Goal: Check status: Check status

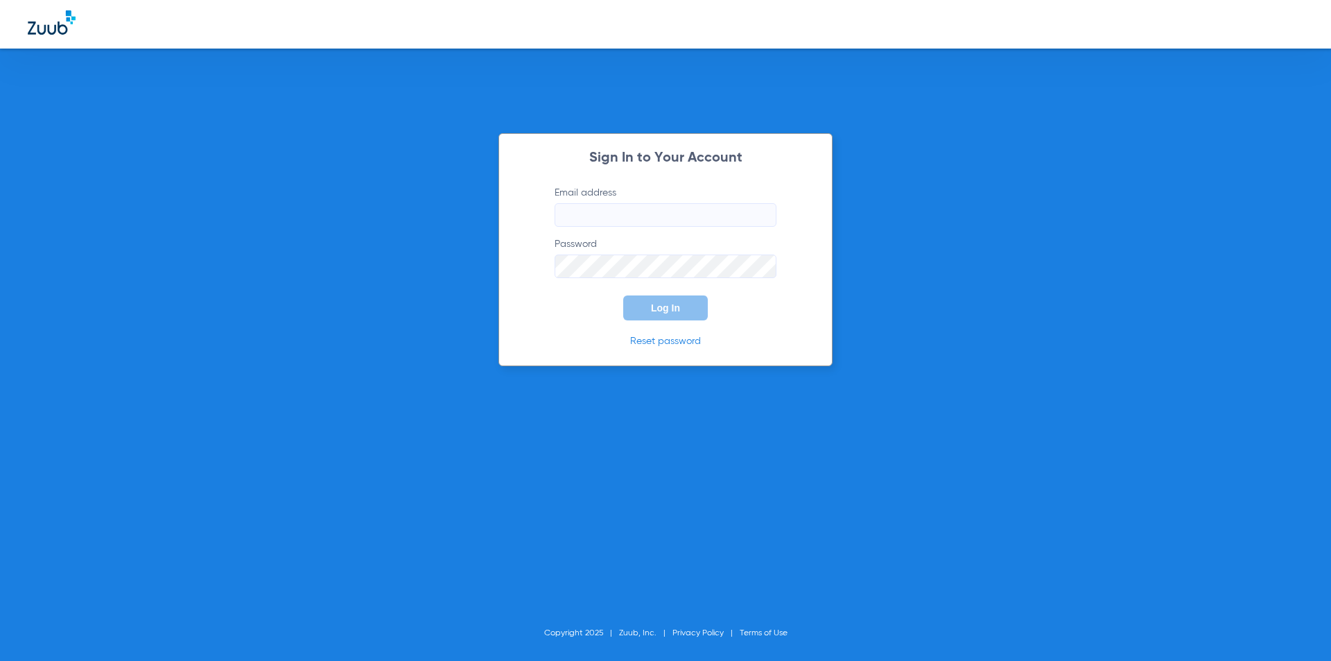
type input "[EMAIL_ADDRESS][DOMAIN_NAME]"
click at [571, 304] on form "Email address [EMAIL_ADDRESS][DOMAIN_NAME] Password Log In" at bounding box center [665, 253] width 263 height 134
click at [618, 305] on form "Email address [EMAIL_ADDRESS][DOMAIN_NAME] Password Log In" at bounding box center [665, 253] width 263 height 134
click at [645, 306] on button "Log In" at bounding box center [665, 307] width 85 height 25
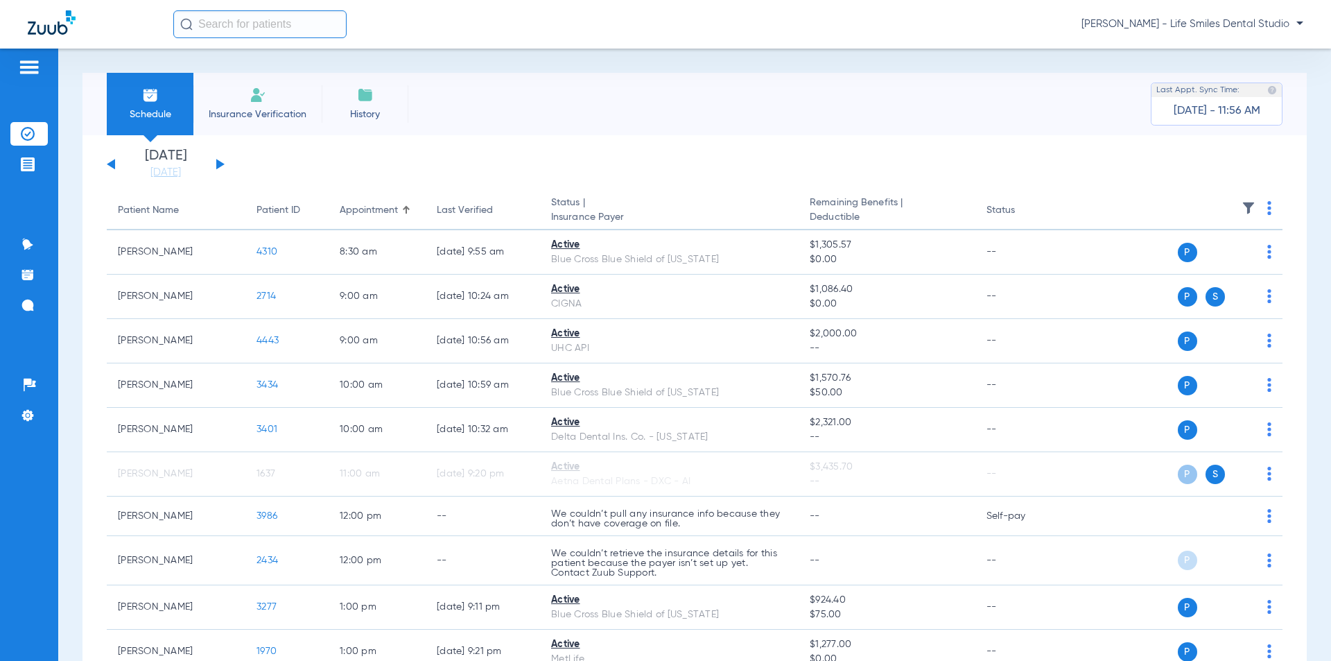
click at [217, 166] on button at bounding box center [220, 164] width 8 height 10
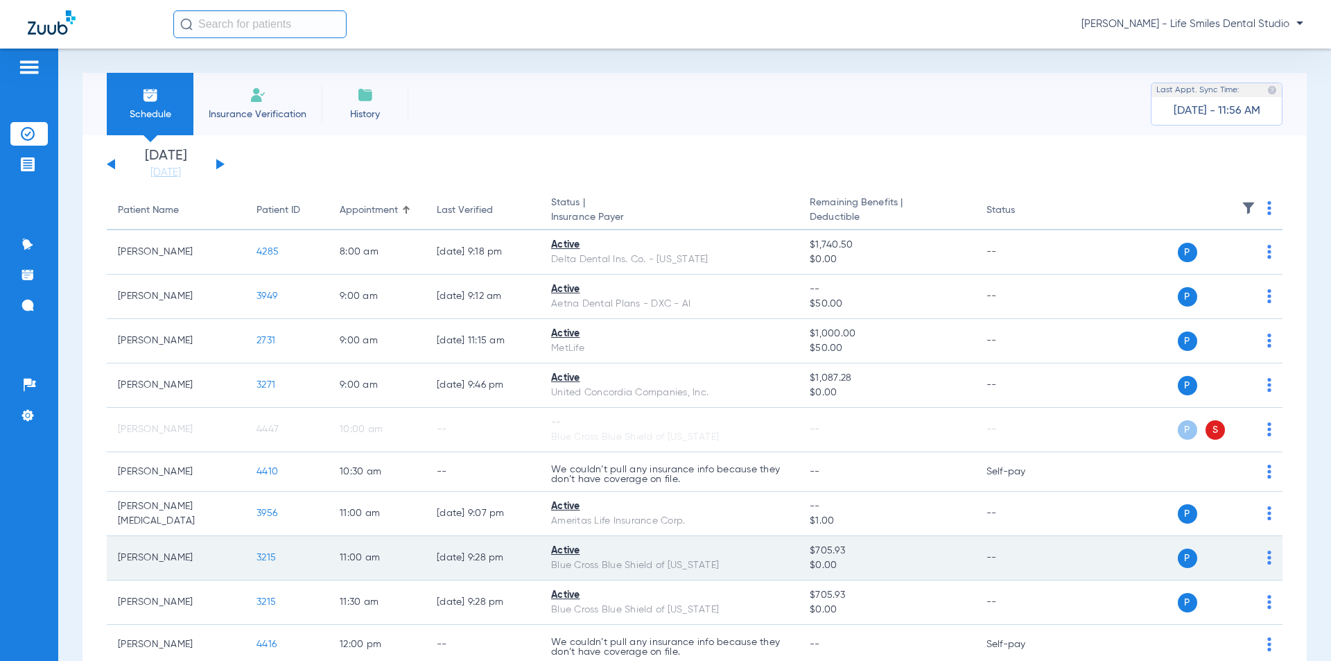
click at [261, 557] on span "3215" at bounding box center [265, 557] width 19 height 10
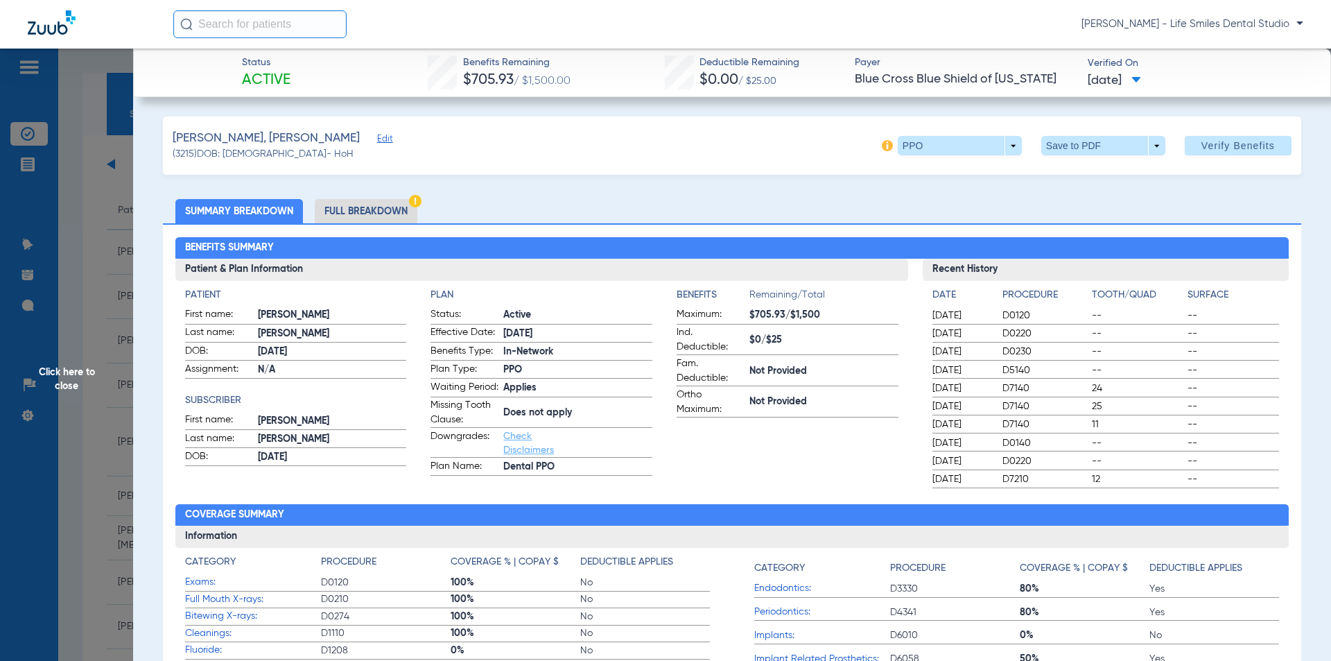
click at [120, 236] on span "Click here to close" at bounding box center [66, 379] width 133 height 661
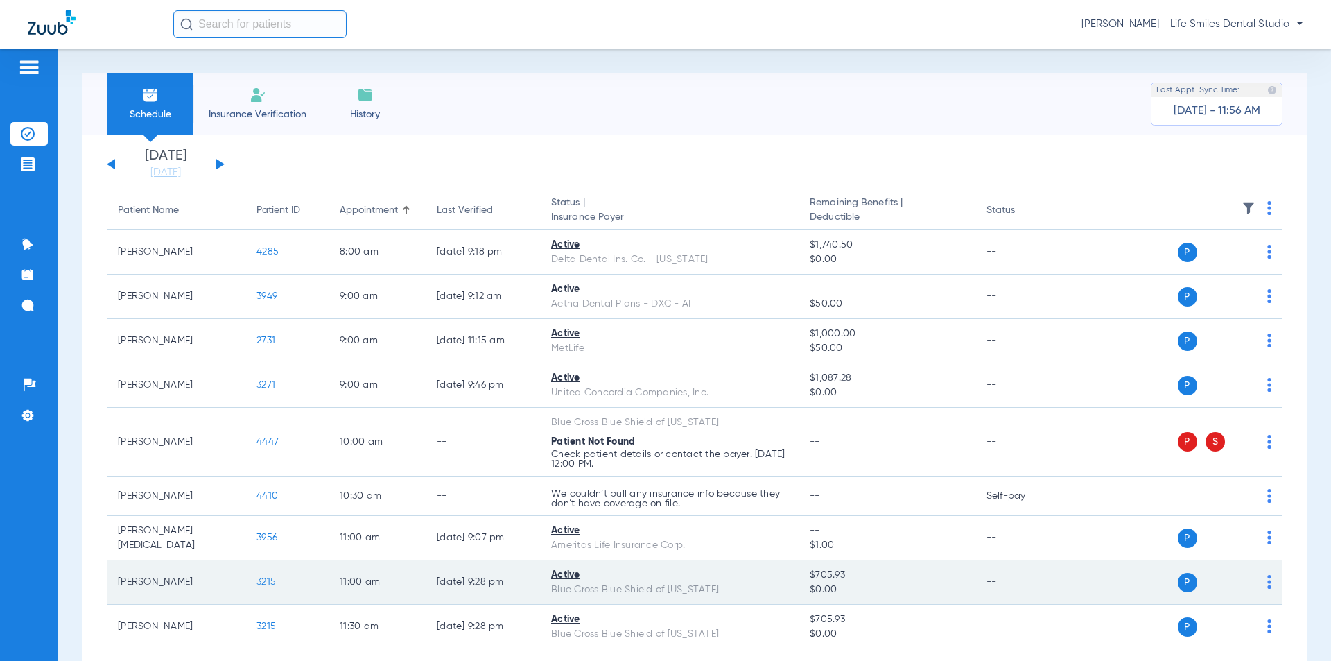
click at [265, 581] on span "3215" at bounding box center [265, 582] width 19 height 10
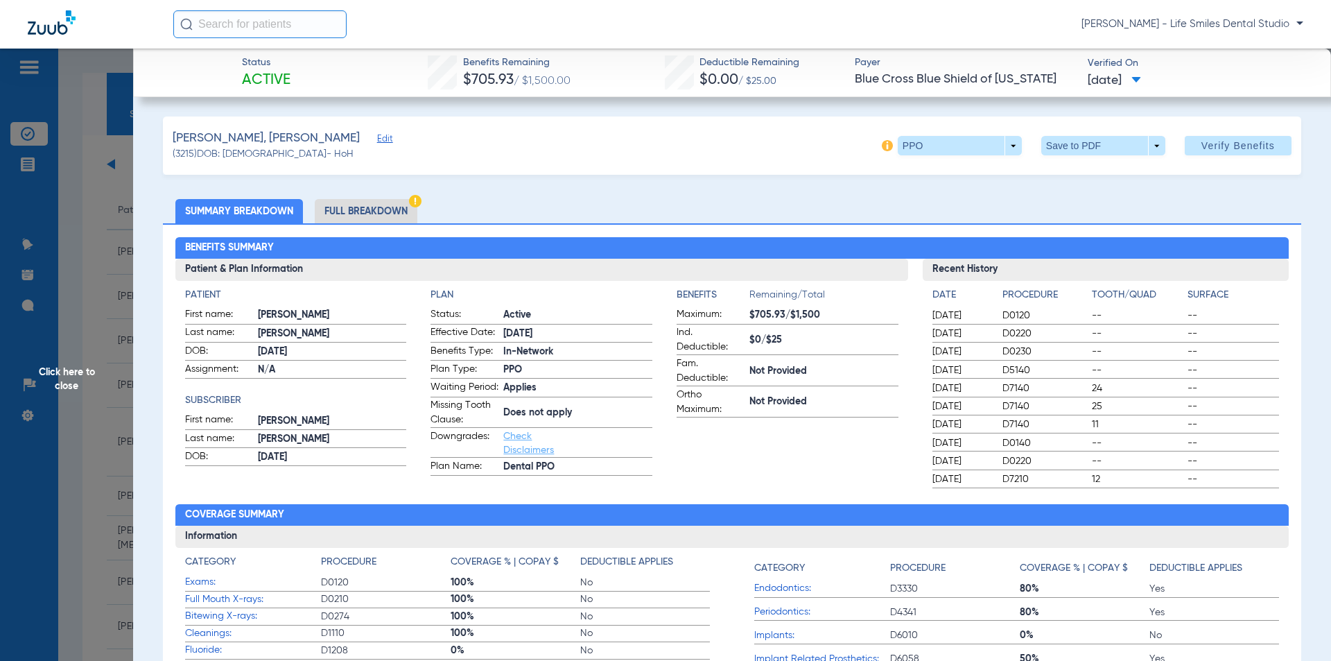
drag, startPoint x: 469, startPoint y: 58, endPoint x: 1147, endPoint y: 87, distance: 677.9
click at [1147, 87] on div "Status Active Benefits Remaining $705.93 / $1,500.00 Deductible Remaining $0.00…" at bounding box center [732, 73] width 1198 height 49
copy div "Benefits Remaining $705.93 / $1,500.00 Deductible Remaining $0.00 / $25.00 Paye…"
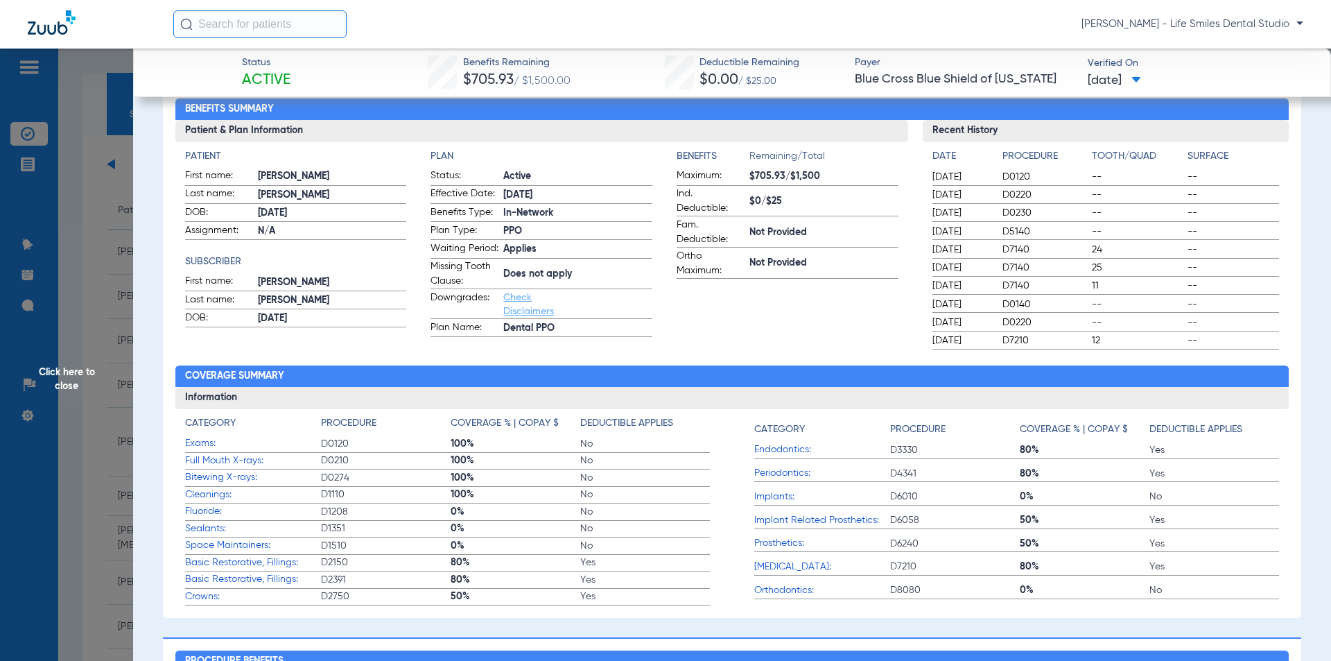
click at [115, 209] on span "Click here to close" at bounding box center [66, 379] width 133 height 661
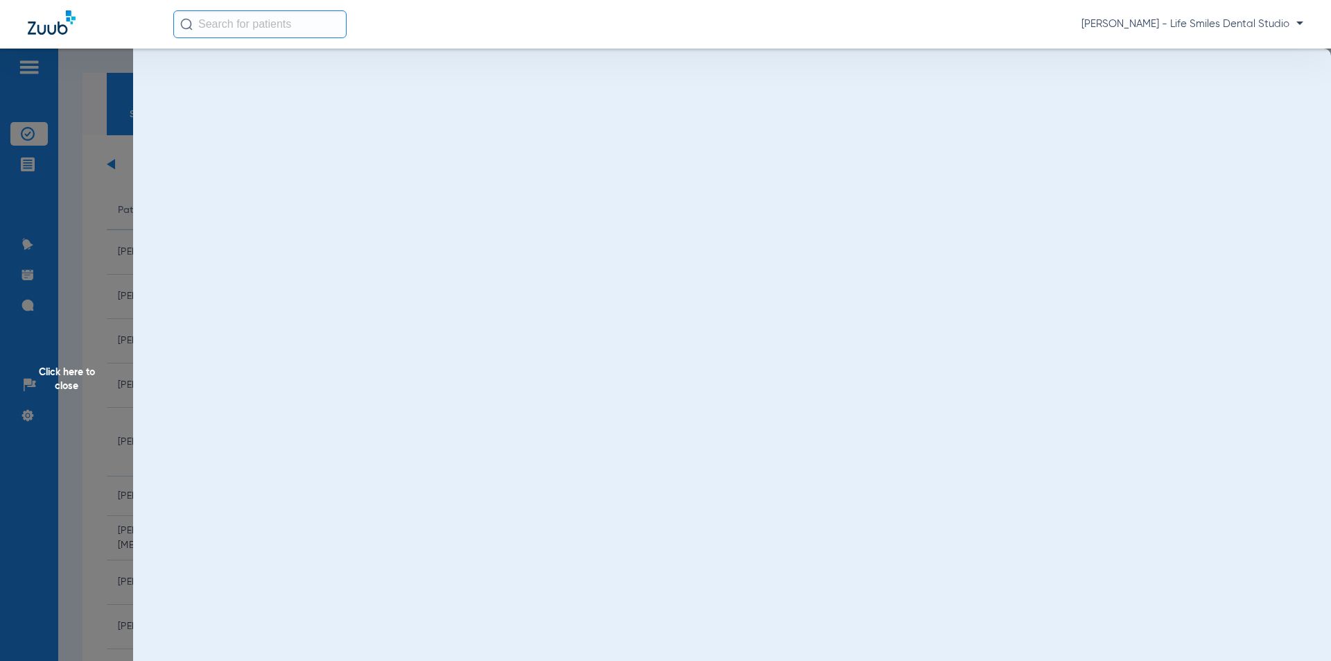
scroll to position [0, 0]
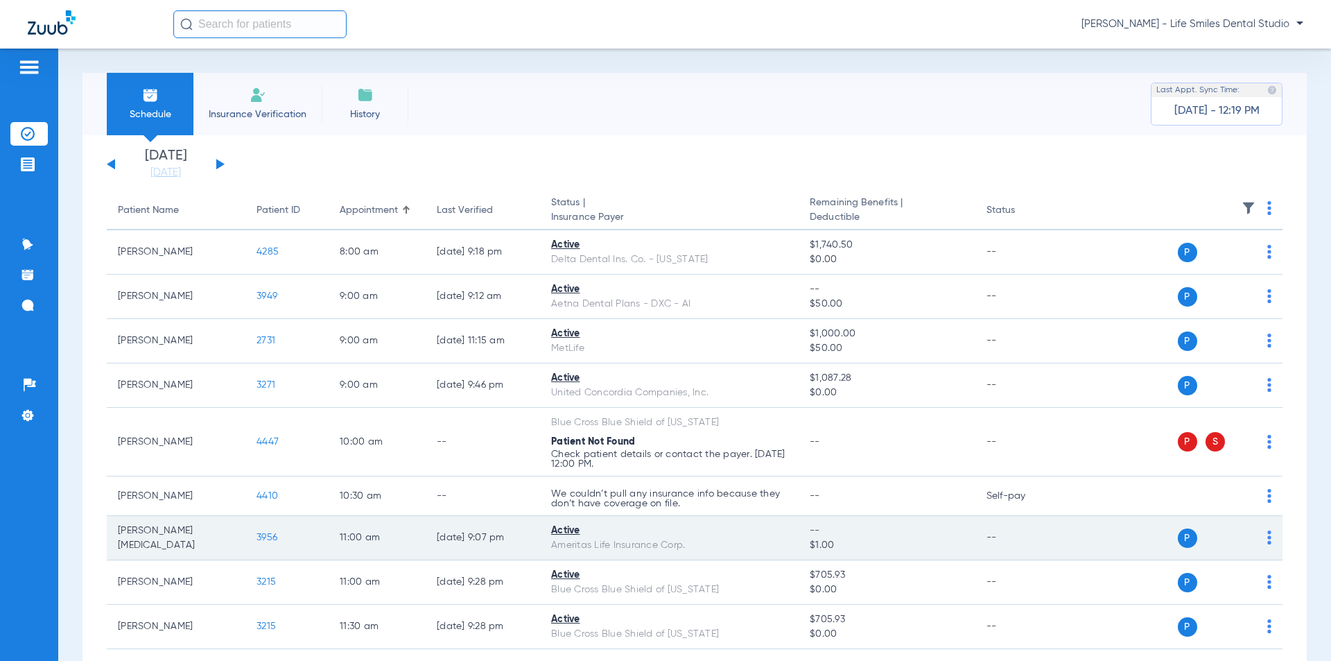
click at [274, 536] on span "3956" at bounding box center [266, 537] width 21 height 10
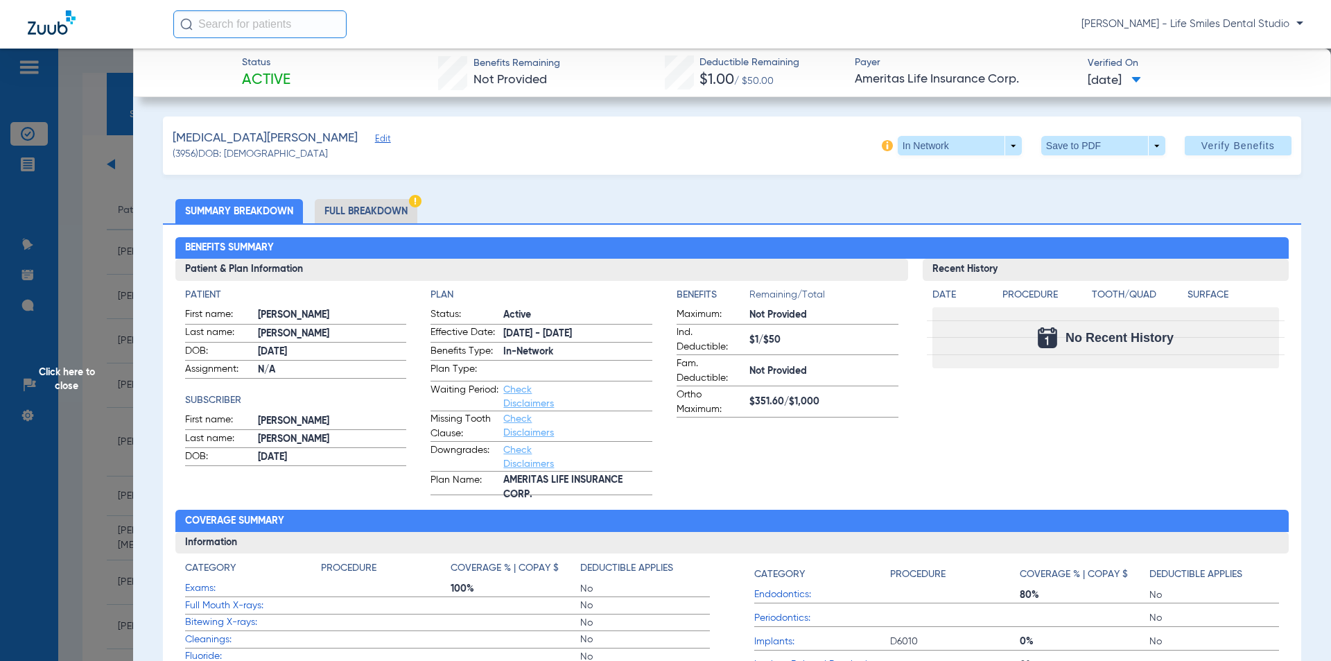
drag, startPoint x: 240, startPoint y: 61, endPoint x: 1164, endPoint y: 80, distance: 924.2
click at [1164, 80] on div "Status Active Benefits Remaining Not Provided Deductible Remaining $1.00 / $50.…" at bounding box center [732, 73] width 1198 height 49
copy div "Status Active Benefits Remaining Not Provided Deductible Remaining $1.00 / $50.…"
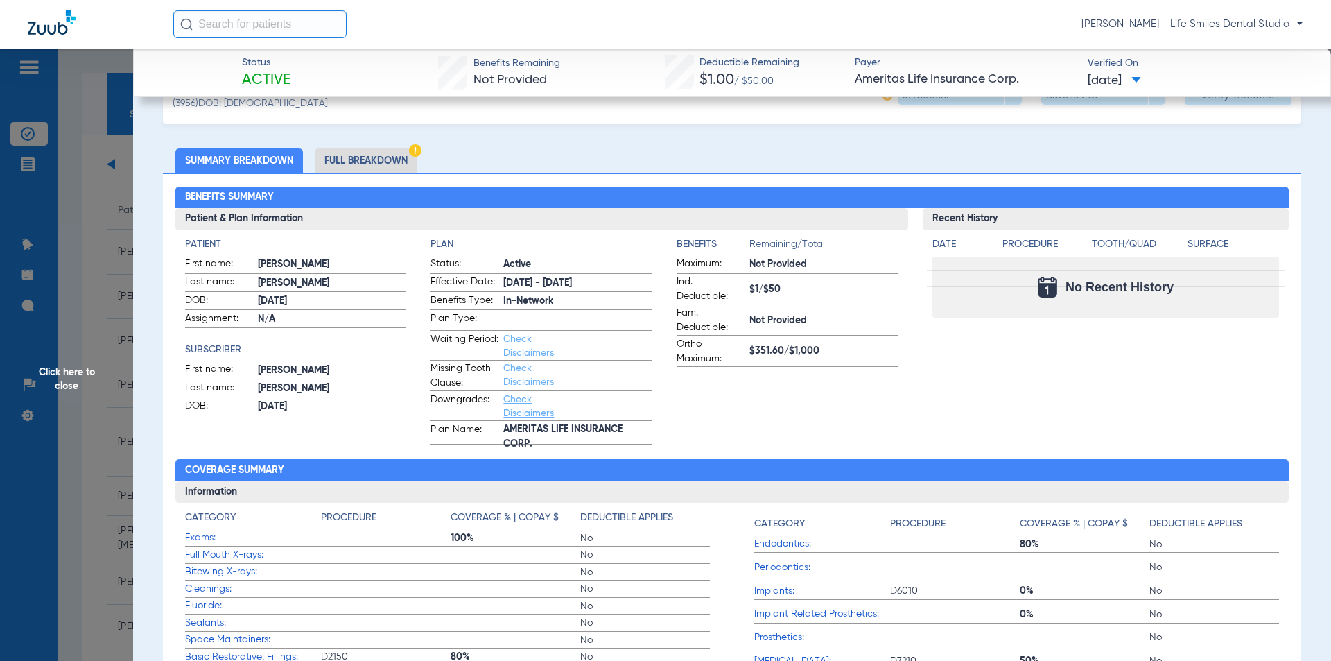
scroll to position [139, 0]
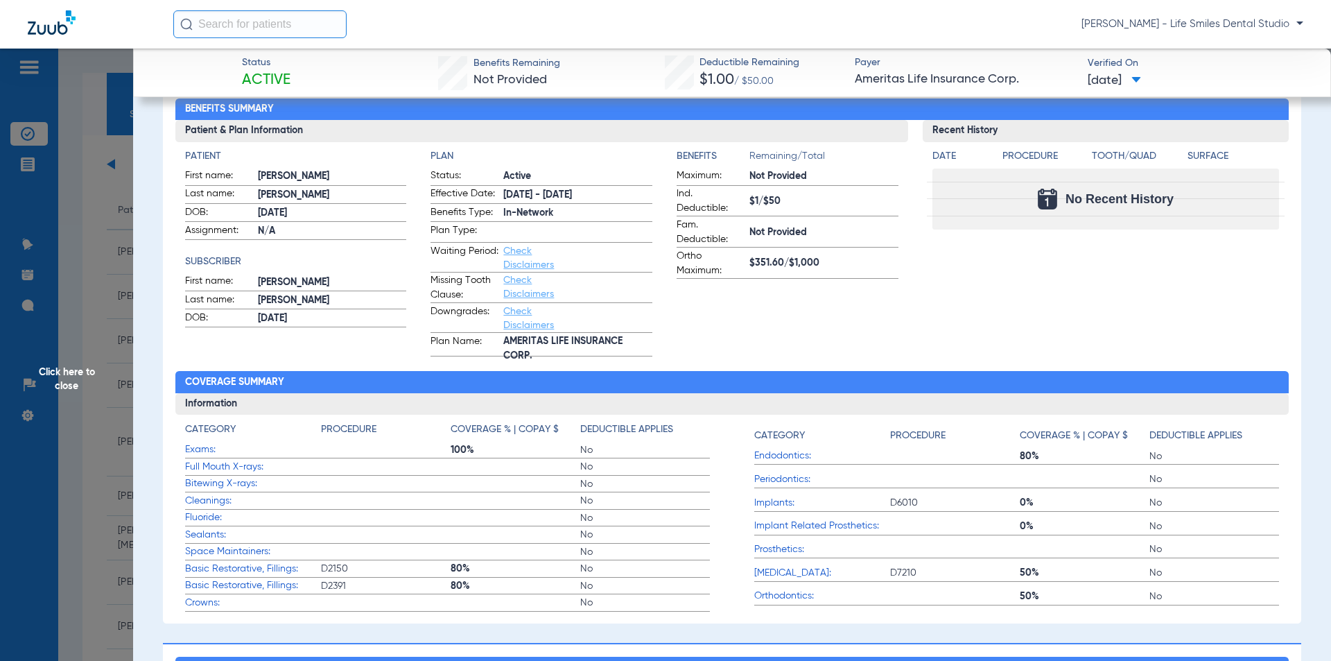
drag, startPoint x: 88, startPoint y: 385, endPoint x: 94, endPoint y: 374, distance: 12.7
click at [88, 385] on span "Click here to close" at bounding box center [66, 379] width 133 height 661
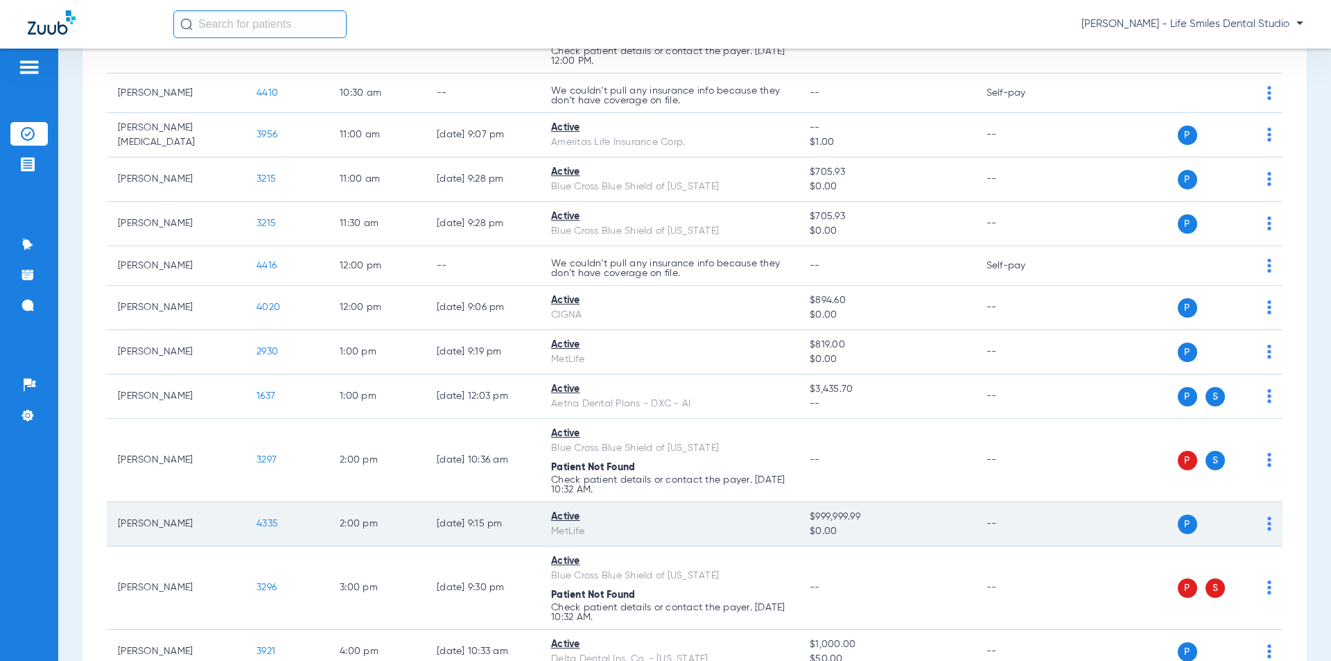
scroll to position [346, 0]
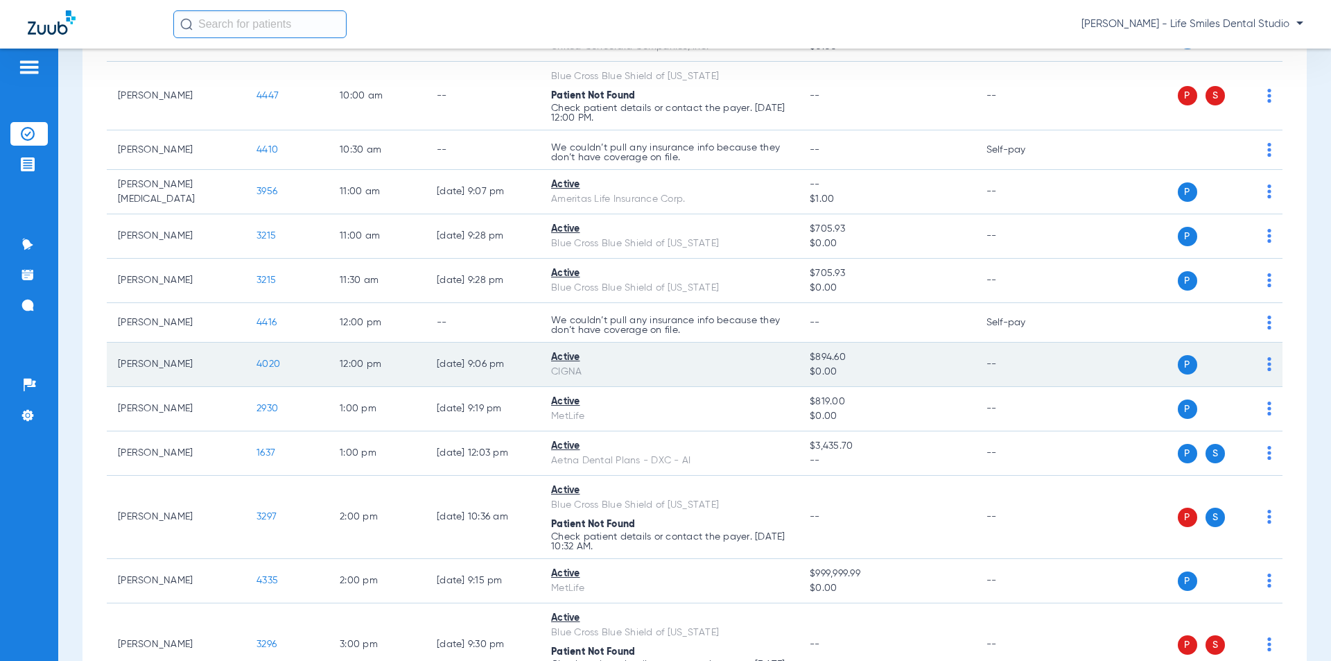
click at [281, 369] on td "4020" at bounding box center [286, 364] width 83 height 44
click at [275, 367] on span "4020" at bounding box center [268, 364] width 24 height 10
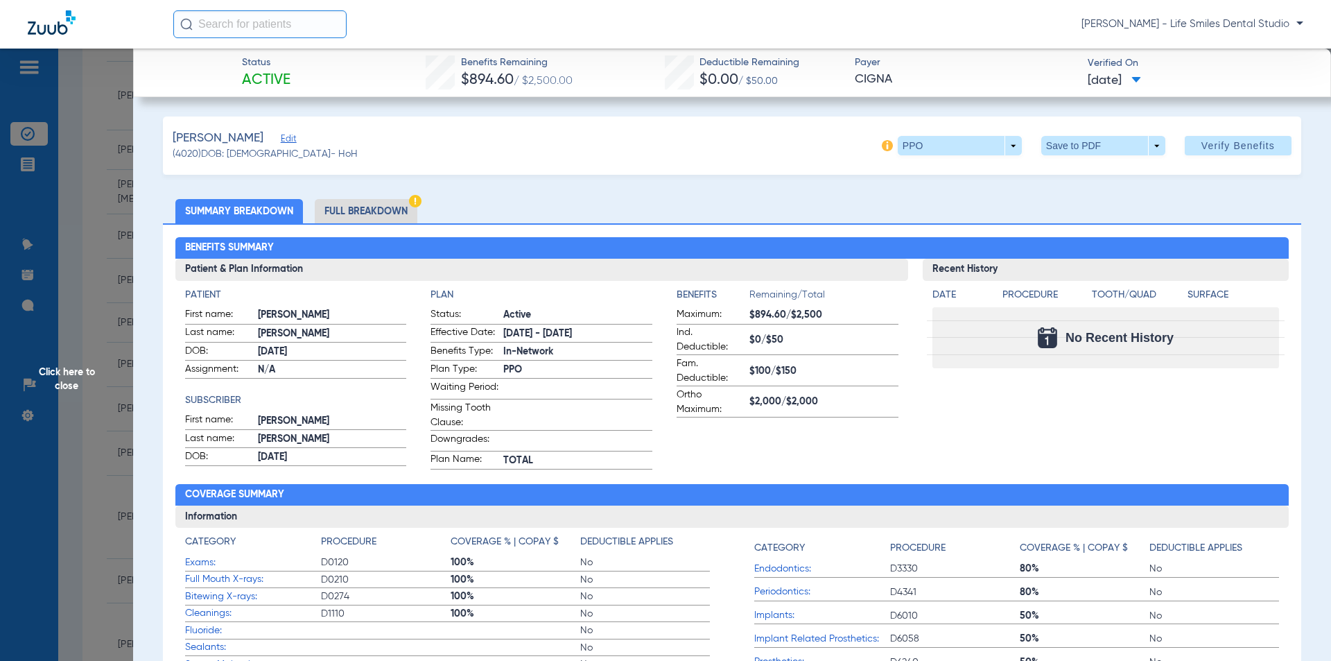
drag, startPoint x: 455, startPoint y: 59, endPoint x: 1240, endPoint y: 75, distance: 784.9
click at [1240, 75] on div "Status Active Benefits Remaining $894.60 / $2,500.00 Deductible Remaining $0.00…" at bounding box center [732, 73] width 1198 height 49
copy div "Benefits Remaining $894.60 / $2,500.00 Deductible Remaining $0.00 / $50.00 Paye…"
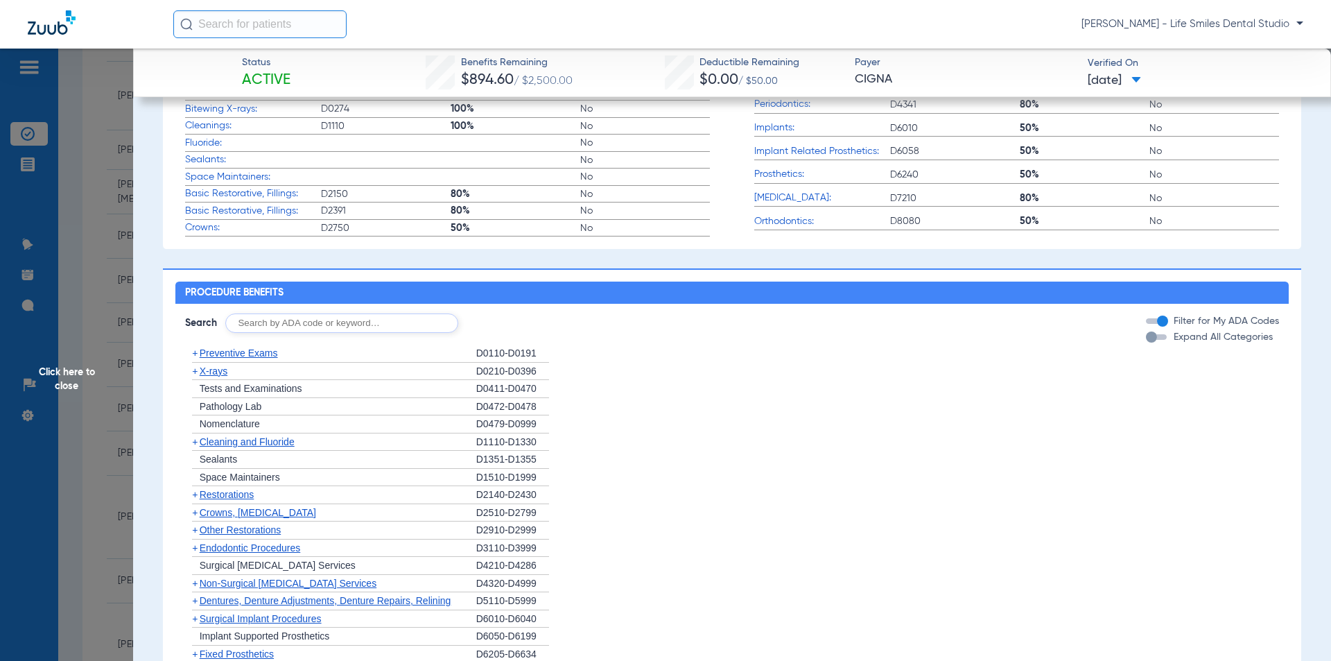
scroll to position [492, 0]
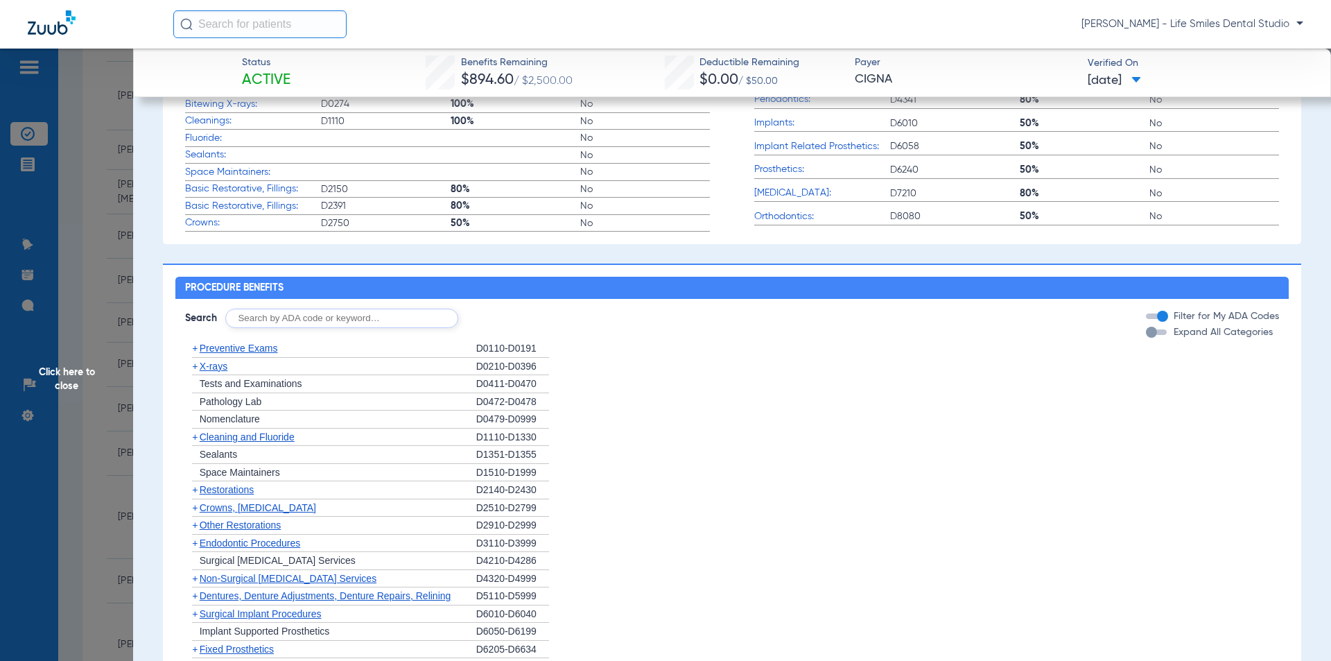
click at [103, 207] on span "Click here to close" at bounding box center [66, 379] width 133 height 661
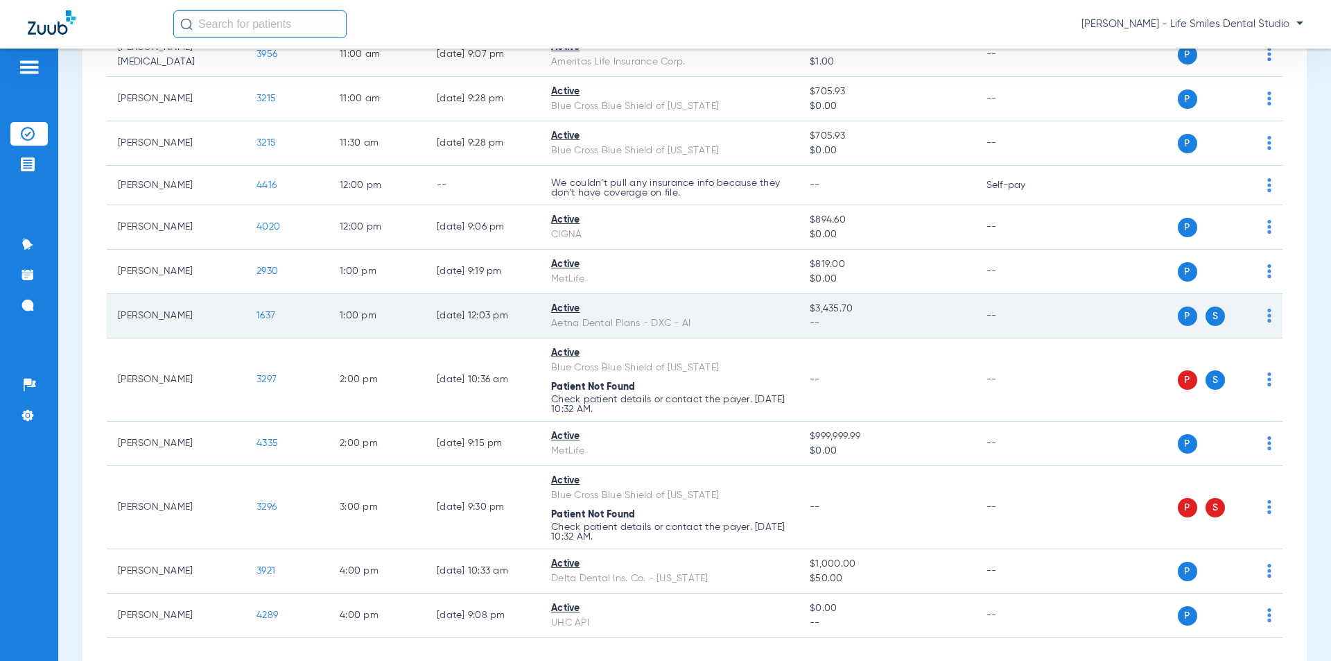
scroll to position [485, 0]
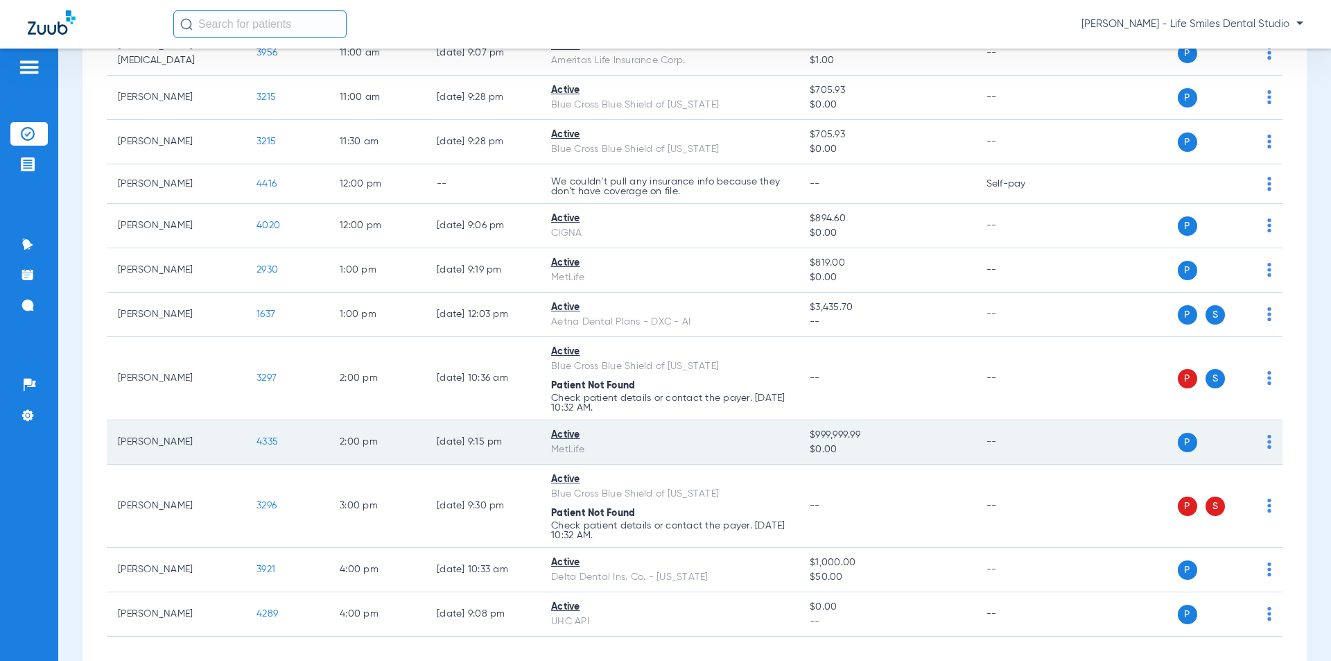
click at [274, 444] on span "4335" at bounding box center [266, 442] width 21 height 10
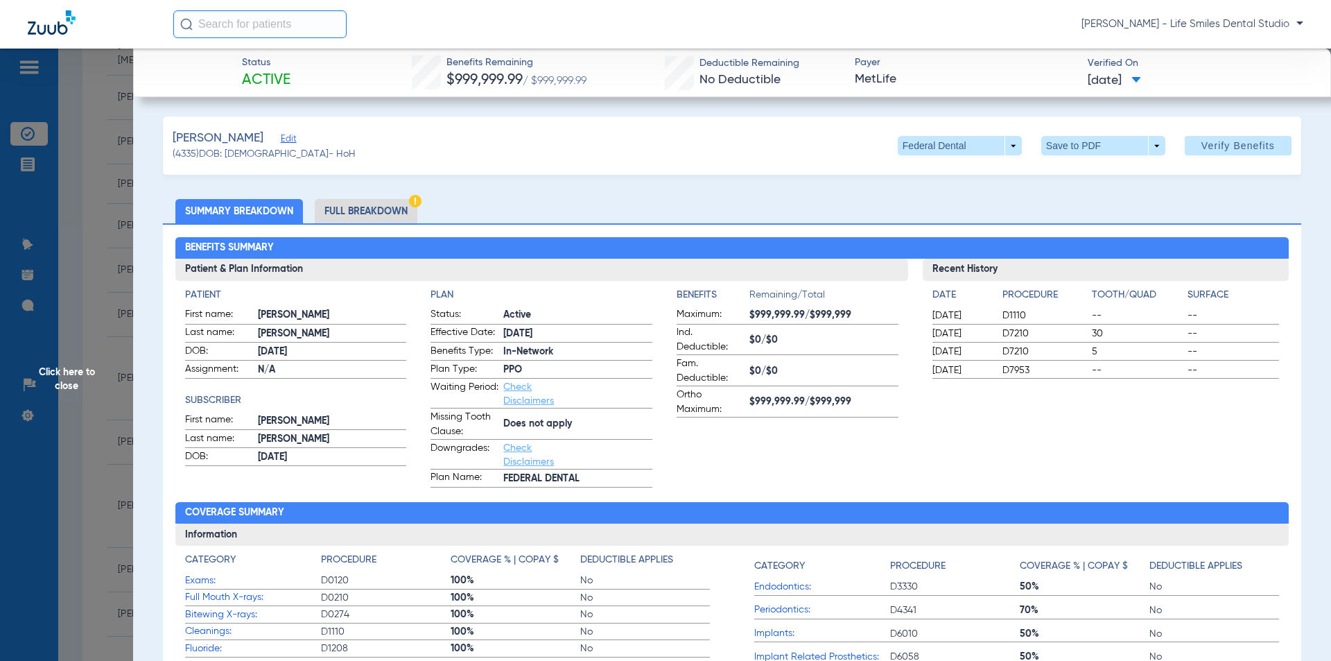
click at [85, 193] on span "Click here to close" at bounding box center [66, 379] width 133 height 661
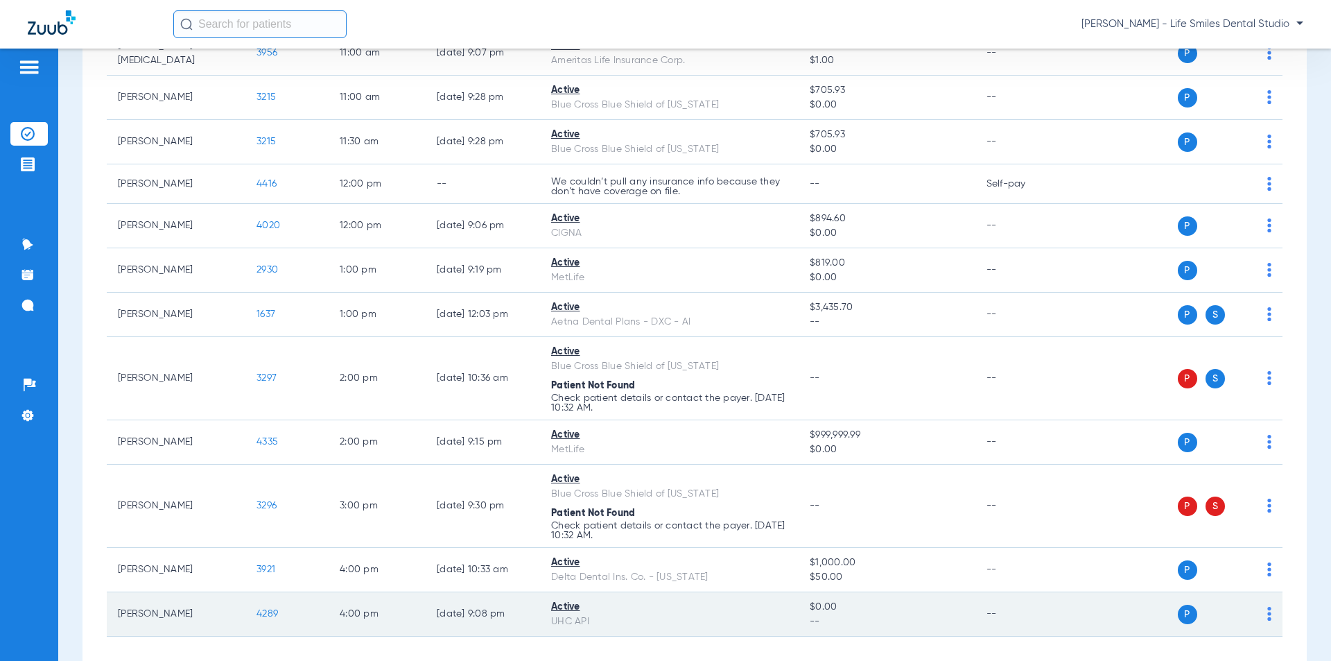
click at [270, 616] on span "4289" at bounding box center [266, 614] width 21 height 10
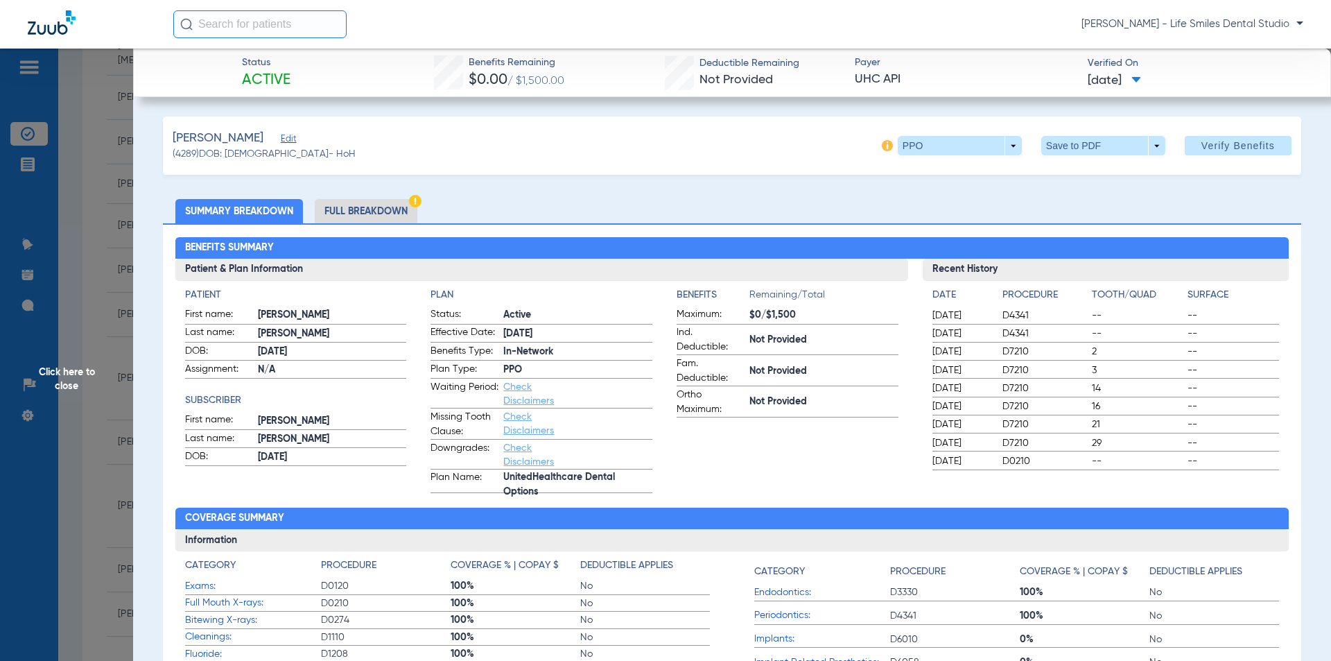
drag, startPoint x: 467, startPoint y: 63, endPoint x: 1171, endPoint y: 86, distance: 704.7
click at [1171, 86] on div "Status Active Benefits Remaining $0.00 / $1,500.00 Deductible Remaining Not Pro…" at bounding box center [732, 73] width 1198 height 49
copy div "Benefits Remaining $0.00 / $1,500.00 Deductible Remaining Not Provided Payer UH…"
click at [125, 444] on span "Click here to close" at bounding box center [66, 379] width 133 height 661
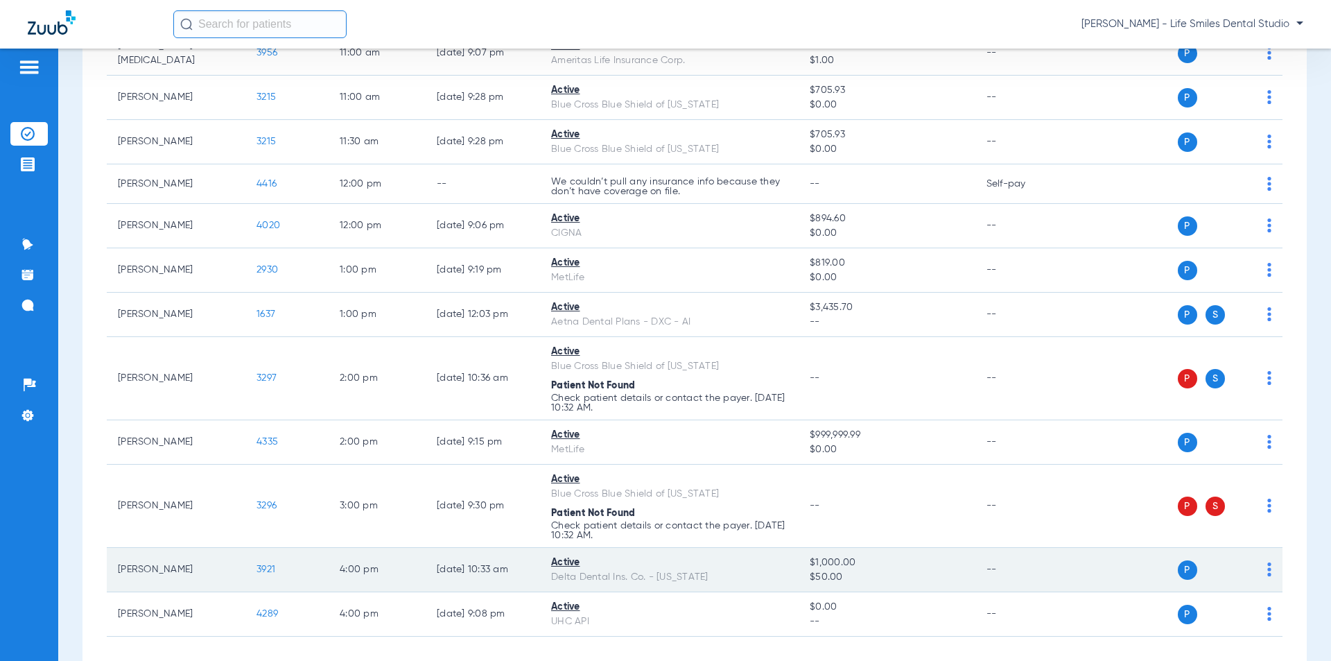
click at [270, 574] on span "3921" at bounding box center [265, 569] width 19 height 10
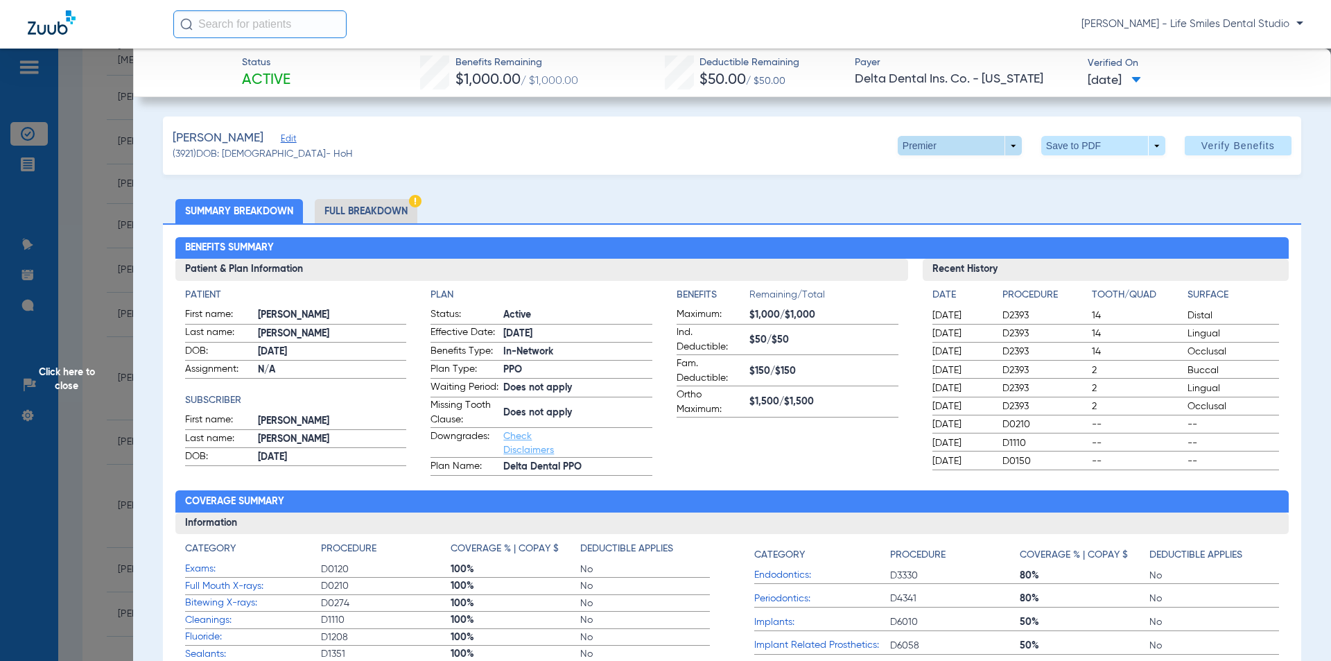
click at [932, 154] on span at bounding box center [960, 145] width 124 height 19
click at [925, 169] on span "PPO" at bounding box center [931, 173] width 64 height 10
drag, startPoint x: 451, startPoint y: 60, endPoint x: 1164, endPoint y: 83, distance: 713.7
click at [1164, 83] on div "Status Active Benefits Remaining $1,500.00 / $1,500.00 Deductible Remaining $50…" at bounding box center [732, 73] width 1198 height 49
copy div "Benefits Remaining $1,500.00 / $1,500.00 Deductible Remaining $50.00 / $50.00 P…"
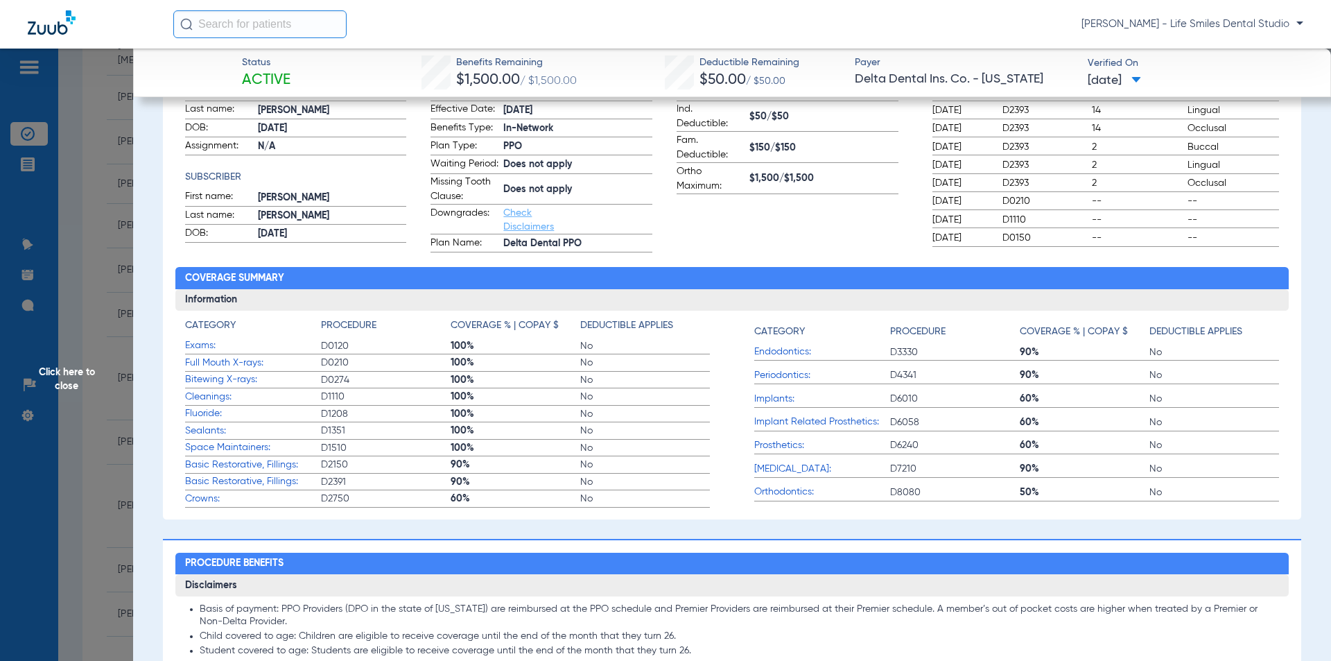
scroll to position [0, 0]
